Goal: Task Accomplishment & Management: Use online tool/utility

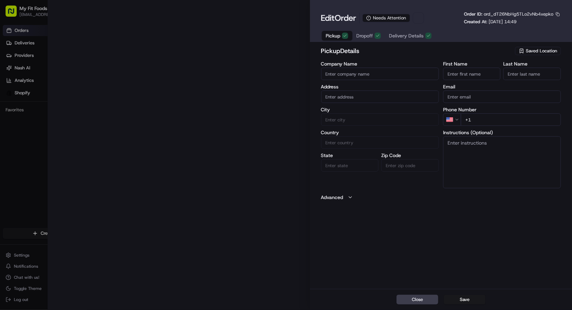
type input "My Fit Foods"
type input "[GEOGRAPHIC_DATA]"
type input "US"
type input "OR"
type input "97035"
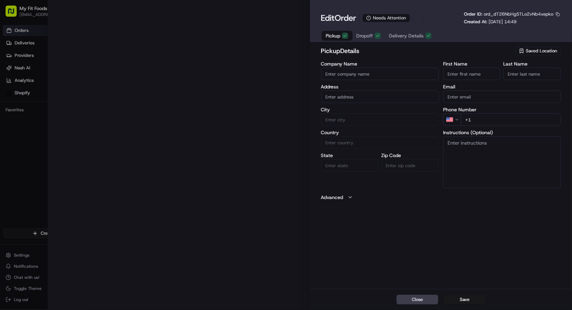
type input "[PHONE_NUMBER]"
type textarea "Order #880830, Customer: [PERSON_NAME], Customer's 268 Order, [US_STATE], Same …"
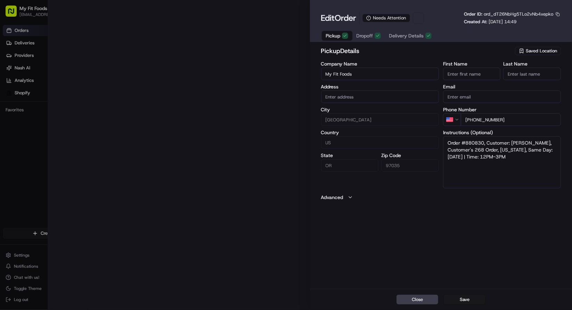
type input "[STREET_ADDRESS][PERSON_NAME]"
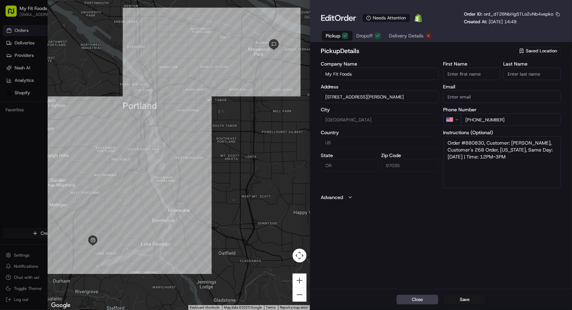
click at [405, 33] on span "Delivery Details" at bounding box center [406, 35] width 35 height 7
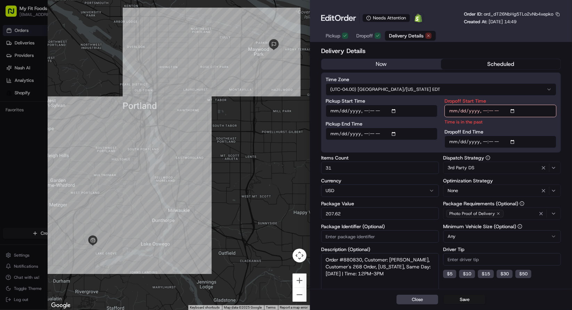
click at [380, 62] on button "now" at bounding box center [380, 64] width 119 height 10
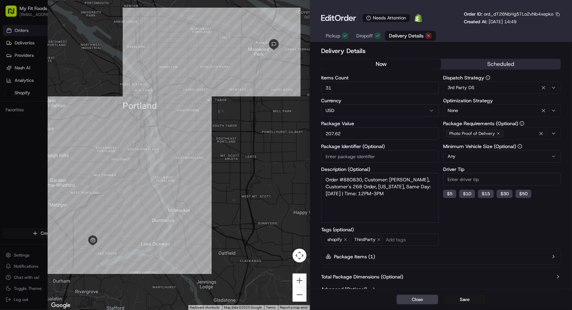
click at [401, 38] on span "Delivery Details" at bounding box center [406, 35] width 35 height 7
click at [390, 63] on button "now" at bounding box center [380, 64] width 119 height 10
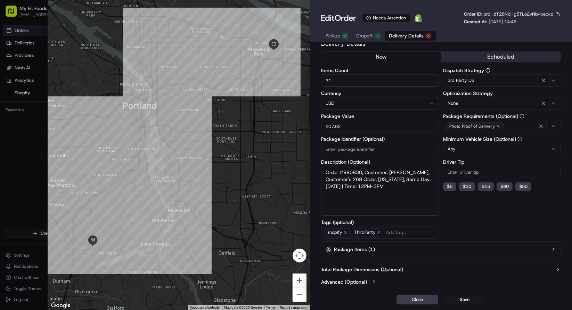
click at [495, 13] on span "ord_dT26NbHg5TLo2vNb4xepko" at bounding box center [517, 14] width 69 height 6
copy span "ord_dT26NbHg5TLo2vNb4xepko"
click at [454, 300] on button "Save" at bounding box center [464, 300] width 42 height 10
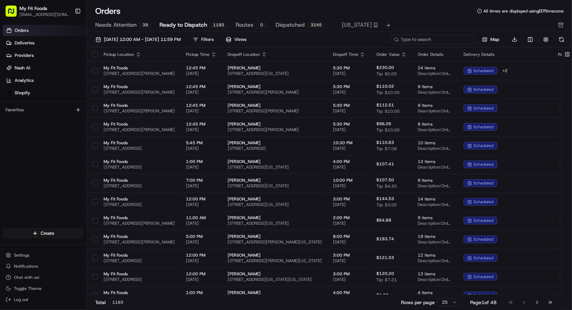
click at [439, 38] on input at bounding box center [432, 40] width 83 height 10
paste input "ord_dT26NbHg5TLo2vNb4xepko"
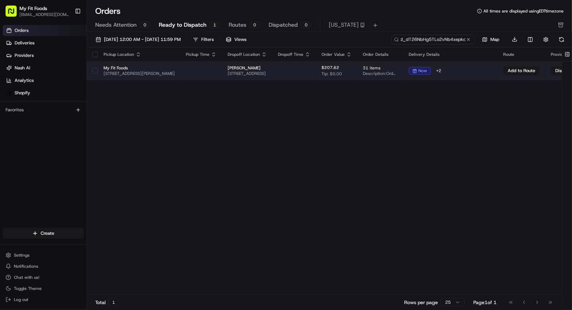
type input "ord_dT26NbHg5TLo2vNb4xepko"
click at [96, 70] on button "button" at bounding box center [95, 71] width 6 height 6
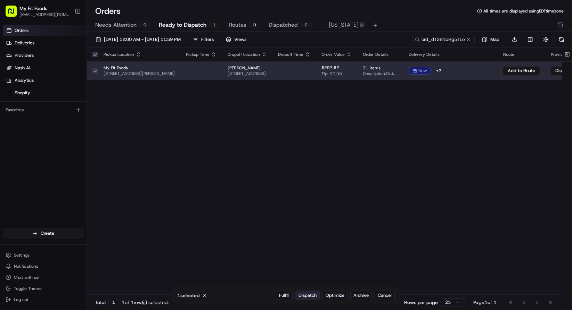
click at [302, 294] on span "Dispatch" at bounding box center [307, 296] width 18 height 6
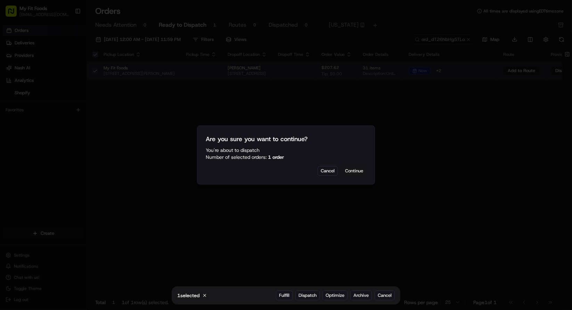
click at [358, 173] on button "Continue" at bounding box center [354, 171] width 24 height 10
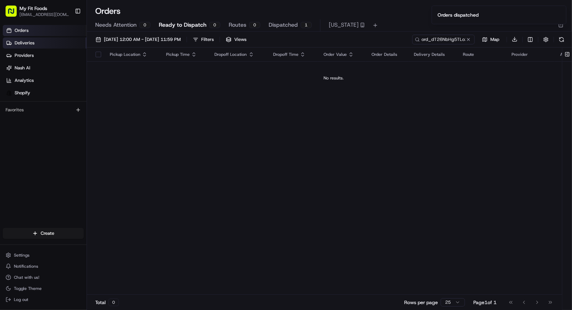
click at [46, 39] on link "Deliveries" at bounding box center [45, 43] width 84 height 11
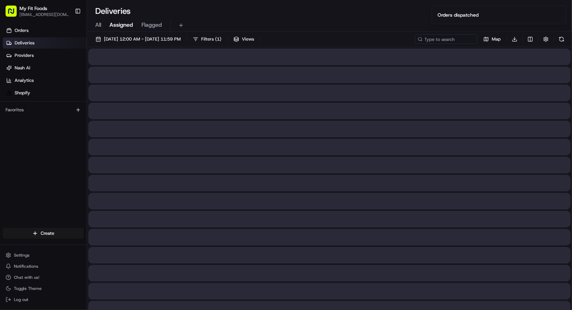
click at [96, 25] on span "All" at bounding box center [98, 25] width 6 height 8
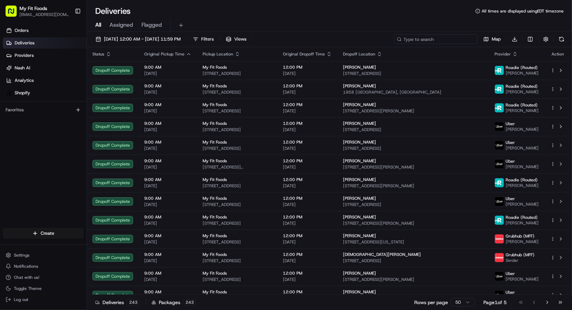
click at [433, 41] on input at bounding box center [435, 39] width 83 height 10
paste input "ord_dT26NbHg5TLo2vNb4xepko"
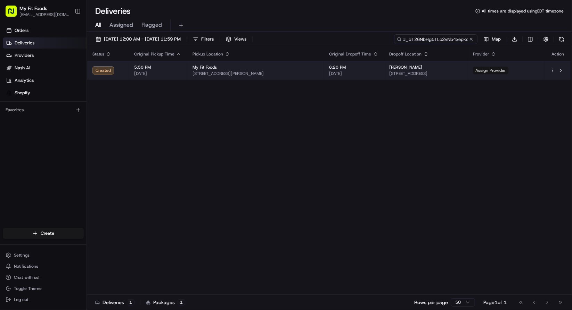
type input "ord_dT26NbHg5TLo2vNb4xepko"
click at [508, 70] on span "Assign Provider" at bounding box center [490, 71] width 35 height 8
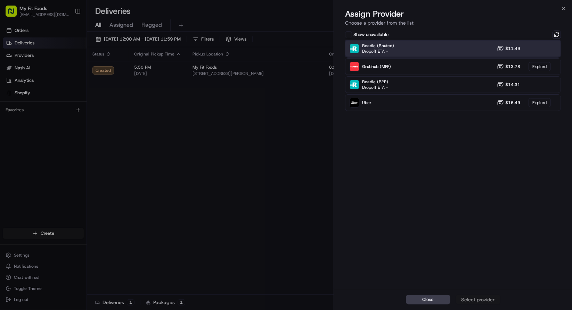
click at [485, 55] on div "Roadie (Routed) Dropoff ETA - $11.49" at bounding box center [453, 48] width 216 height 17
click at [465, 297] on div "Assign Provider" at bounding box center [478, 300] width 34 height 7
